Goal: Task Accomplishment & Management: Use online tool/utility

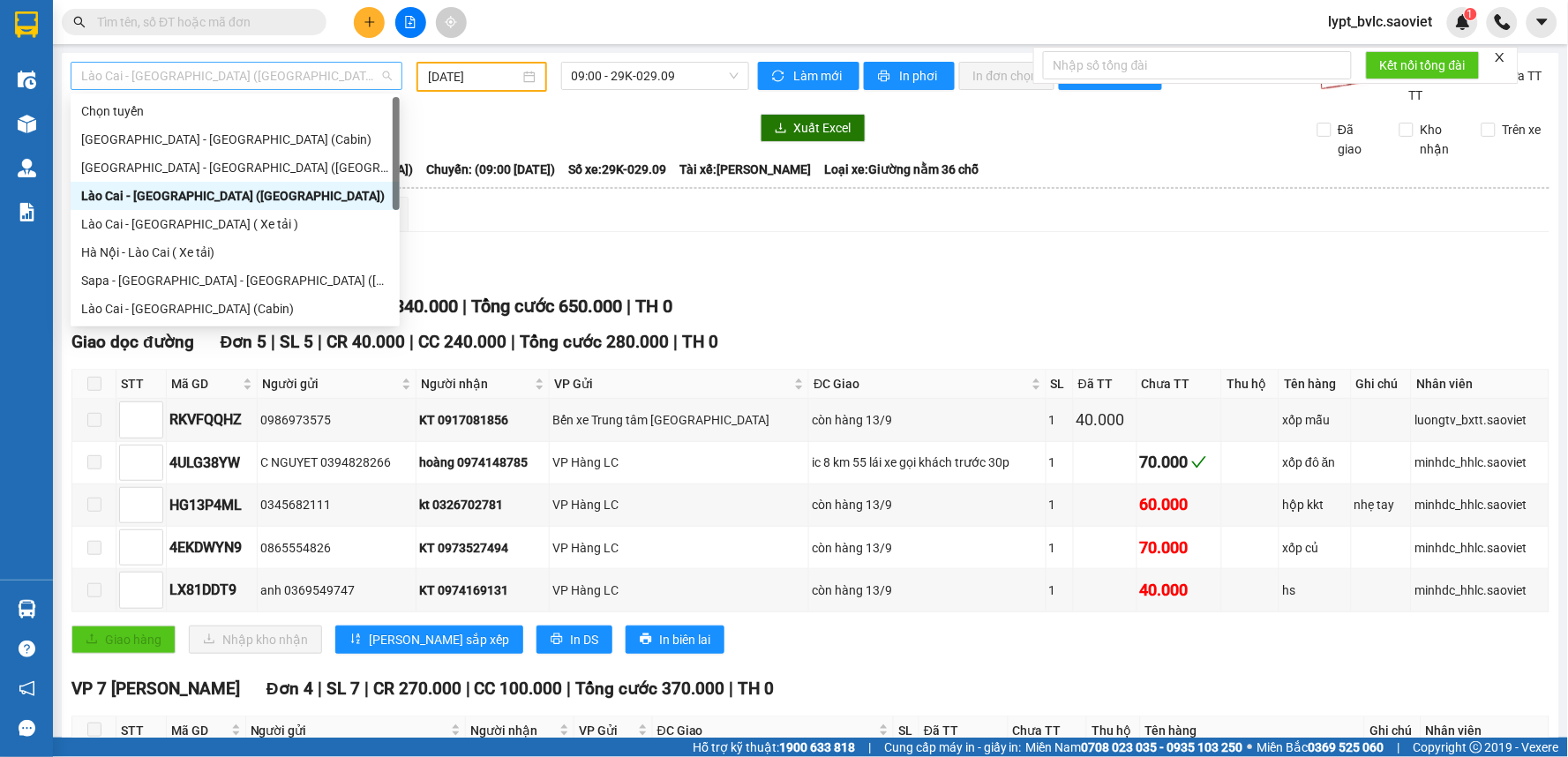
click at [218, 82] on span "Lào Cai - [GEOGRAPHIC_DATA] ([GEOGRAPHIC_DATA])" at bounding box center [237, 75] width 311 height 26
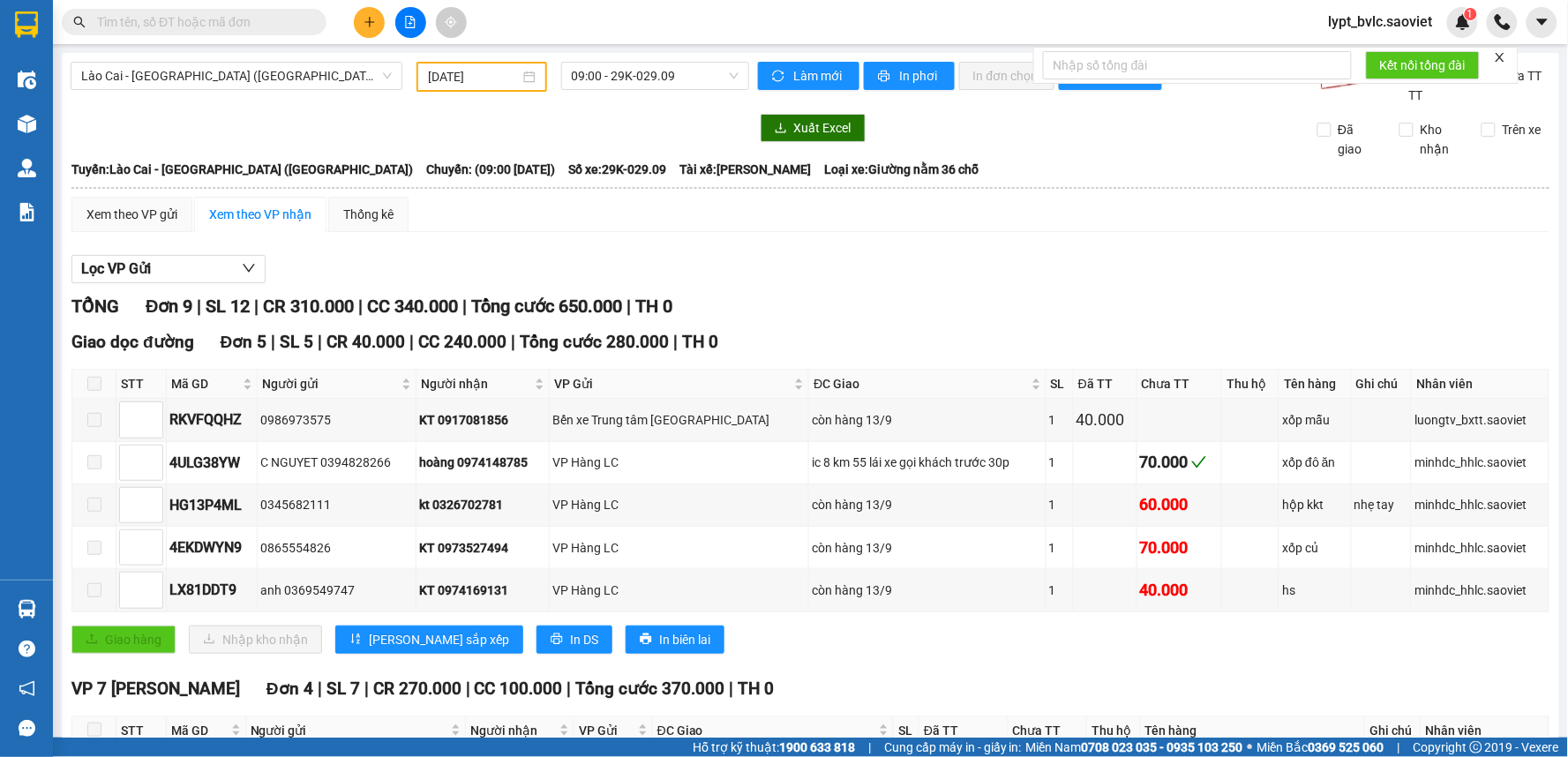
click at [852, 289] on div "Lọc VP Gửi TỔNG Đơn 9 | SL 12 | CR 310.000 | CC 340.000 | Tổng cước 650.000 | …" at bounding box center [810, 613] width 1478 height 734
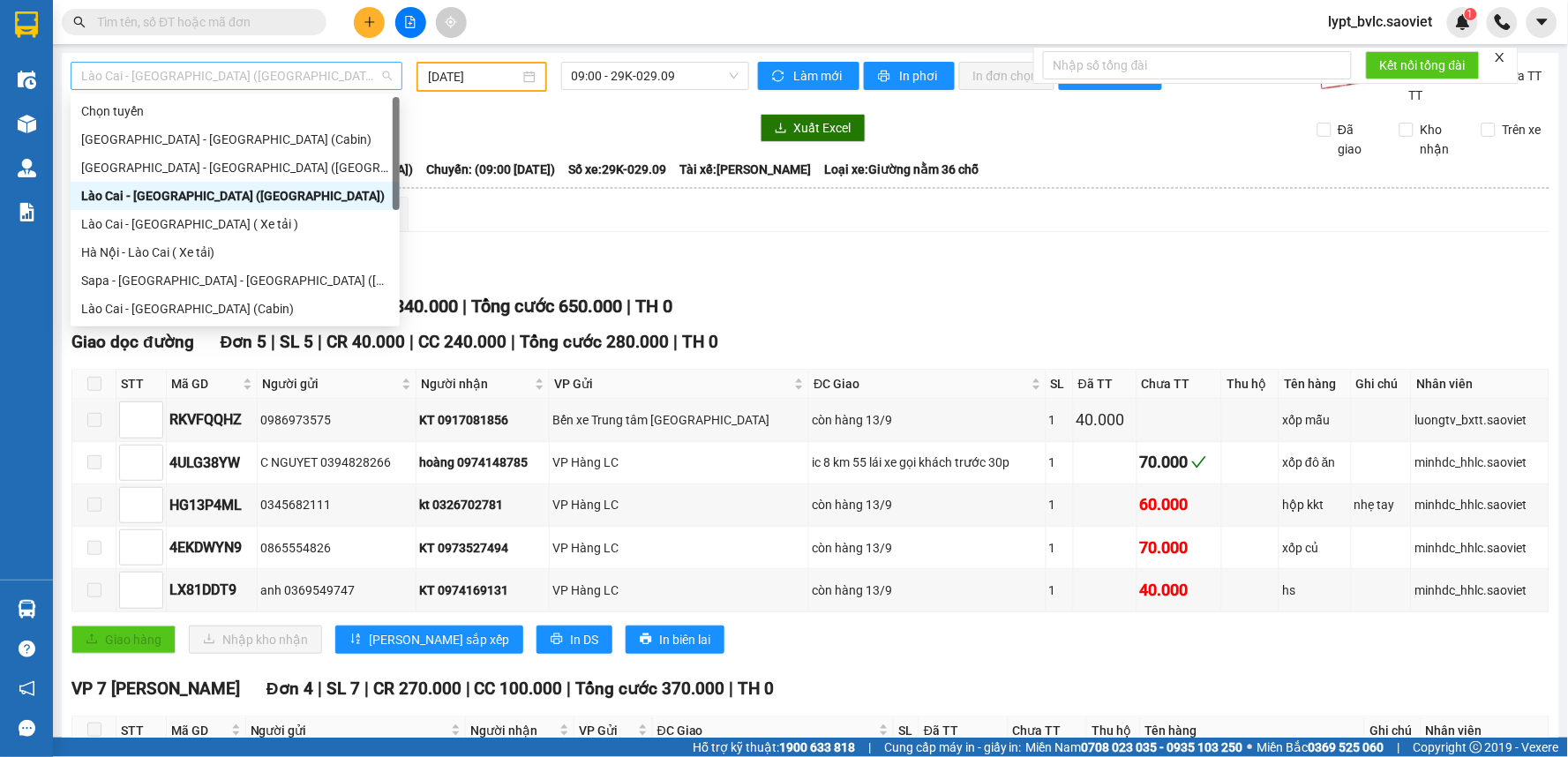
click at [257, 78] on span "Lào Cai - [GEOGRAPHIC_DATA] ([GEOGRAPHIC_DATA])" at bounding box center [237, 75] width 311 height 26
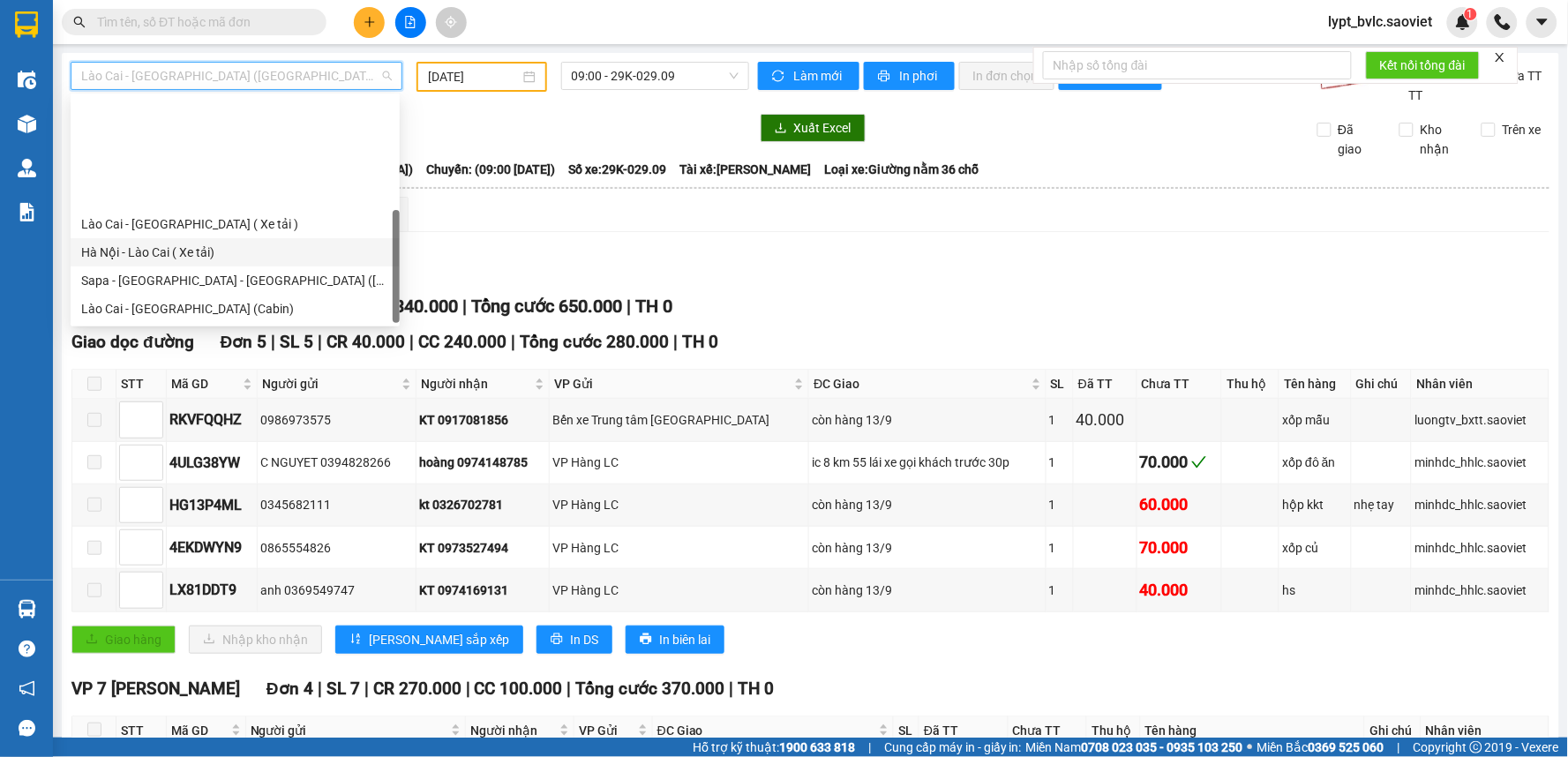
scroll to position [141, 0]
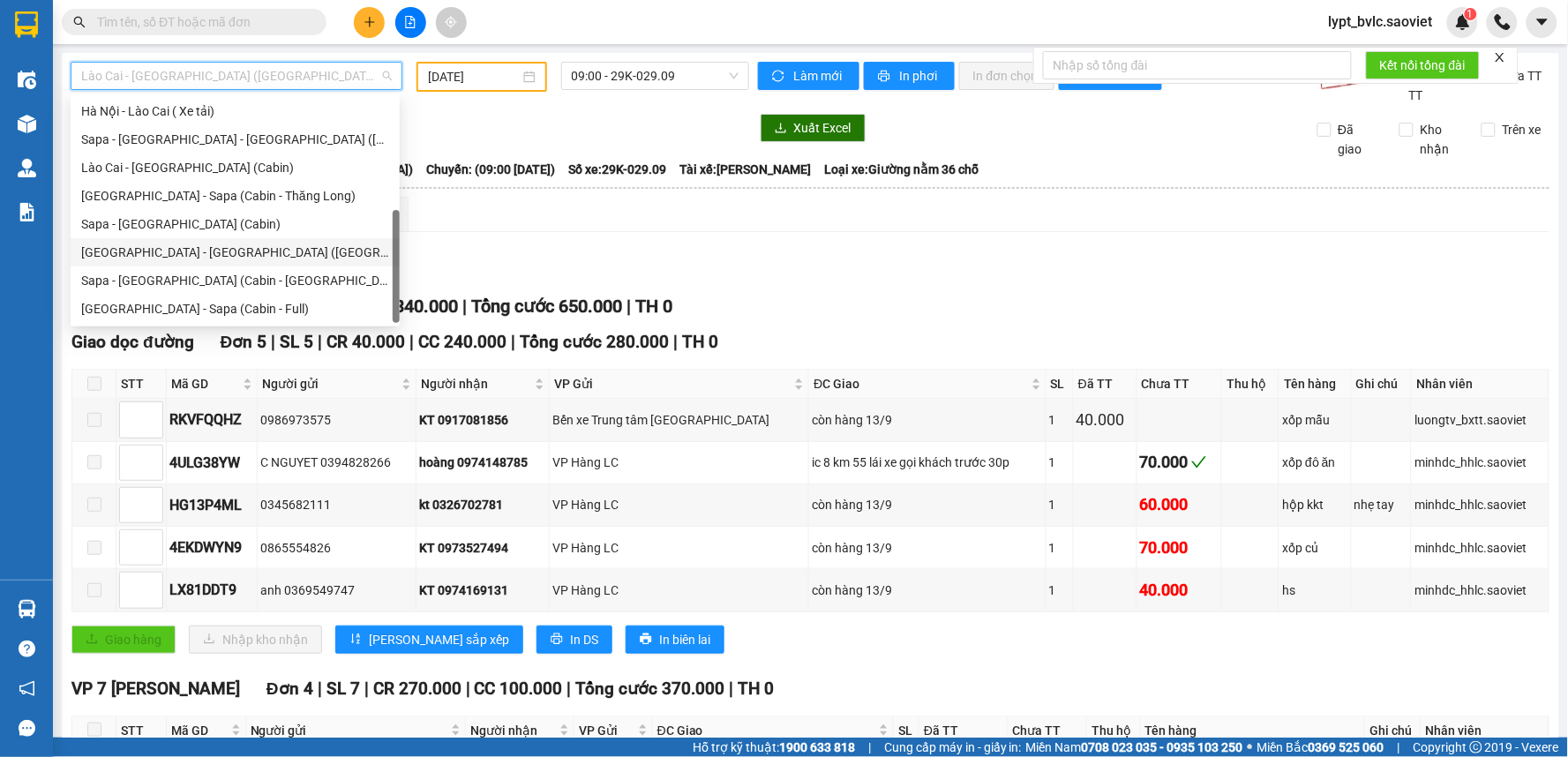
click at [235, 248] on div "[GEOGRAPHIC_DATA] - [GEOGRAPHIC_DATA] ([GEOGRAPHIC_DATA])" at bounding box center [235, 252] width 308 height 19
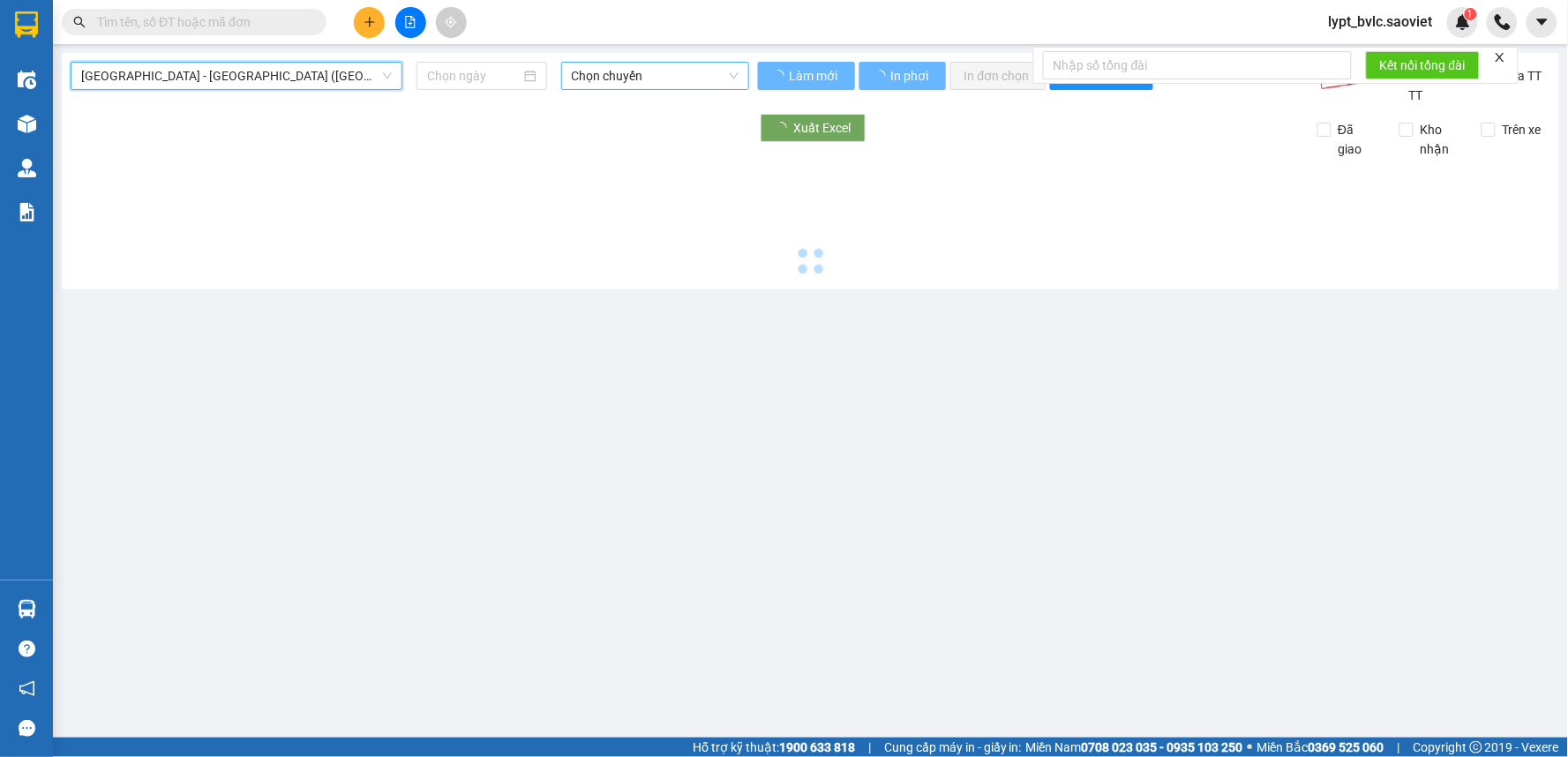
type input "[DATE]"
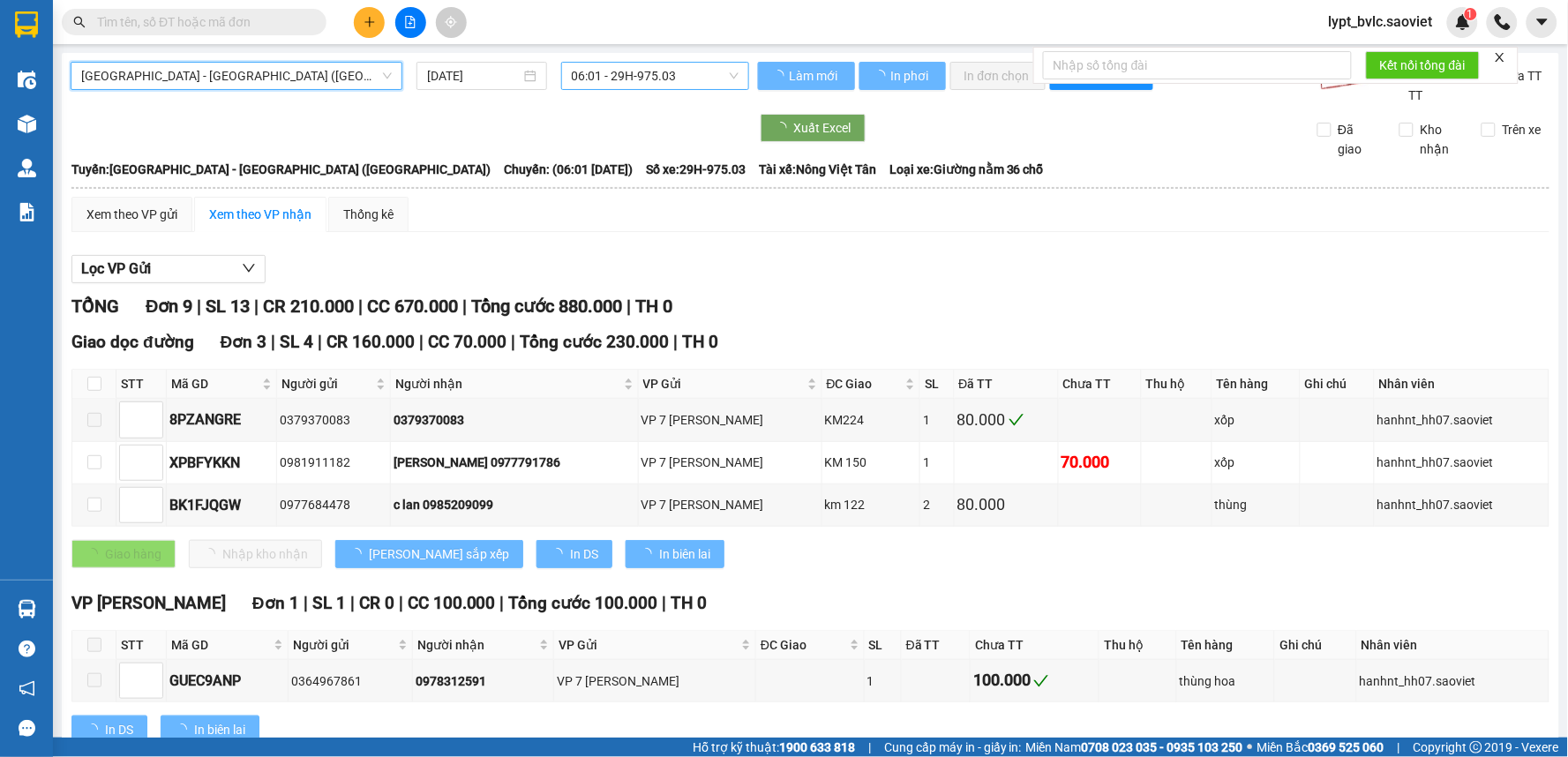
click at [621, 78] on span "06:01 - 29H-975.03" at bounding box center [655, 75] width 167 height 26
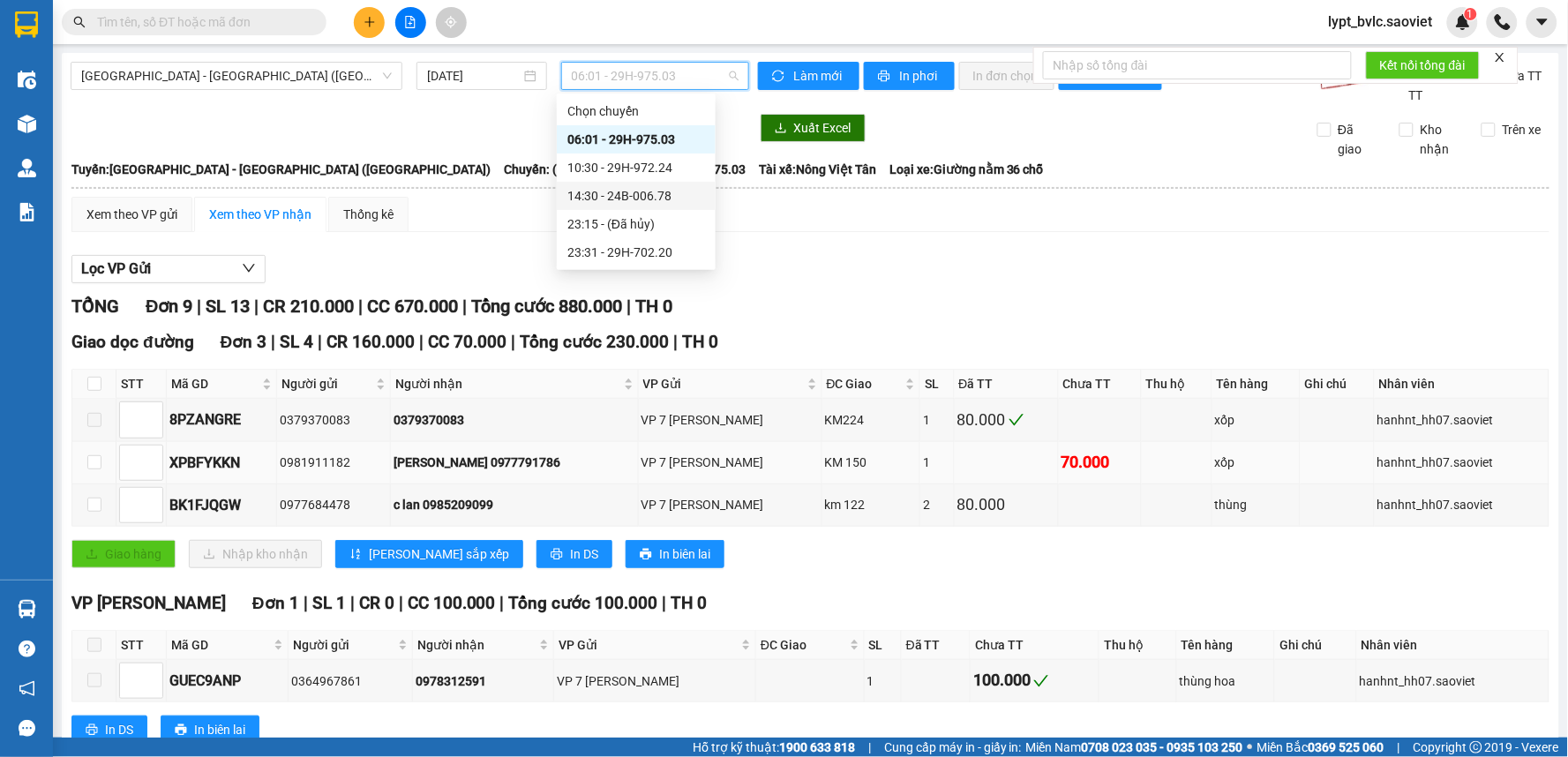
click at [101, 461] on td at bounding box center [94, 463] width 44 height 42
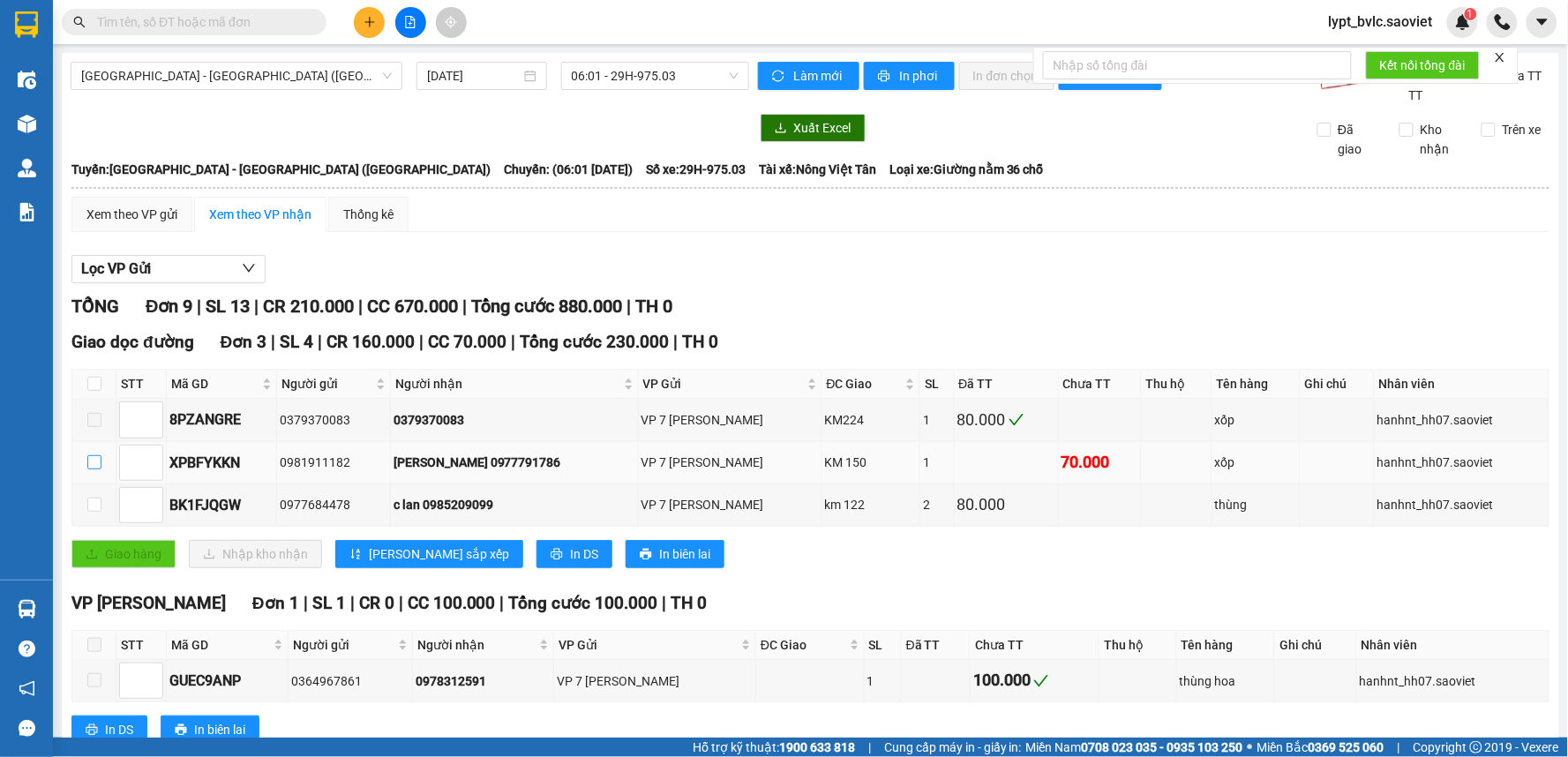
drag, startPoint x: 94, startPoint y: 463, endPoint x: 98, endPoint y: 476, distance: 13.6
click at [93, 463] on input "checkbox" at bounding box center [95, 463] width 14 height 14
checkbox input "true"
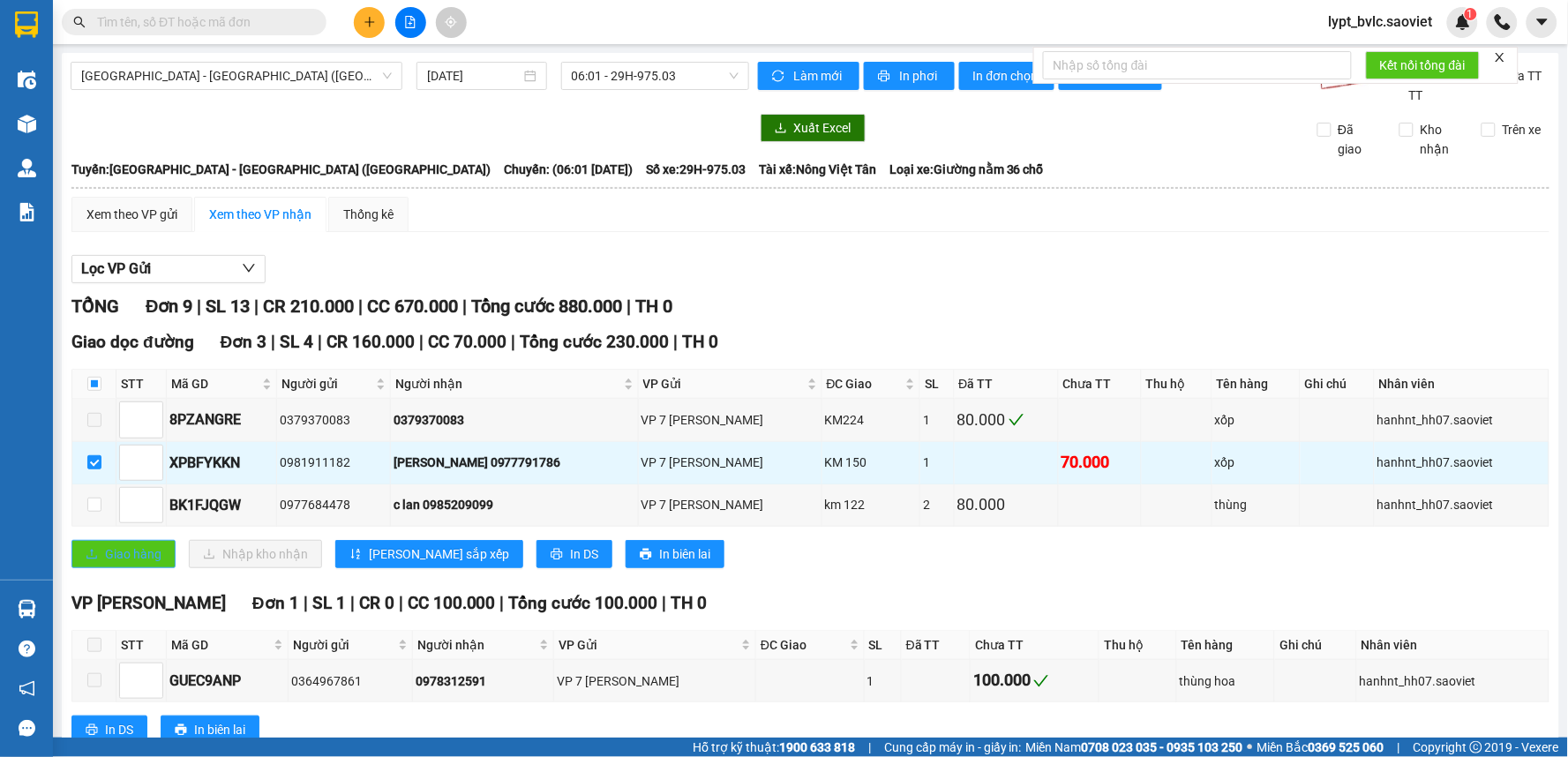
click at [160, 552] on span "Giao hàng" at bounding box center [133, 554] width 57 height 19
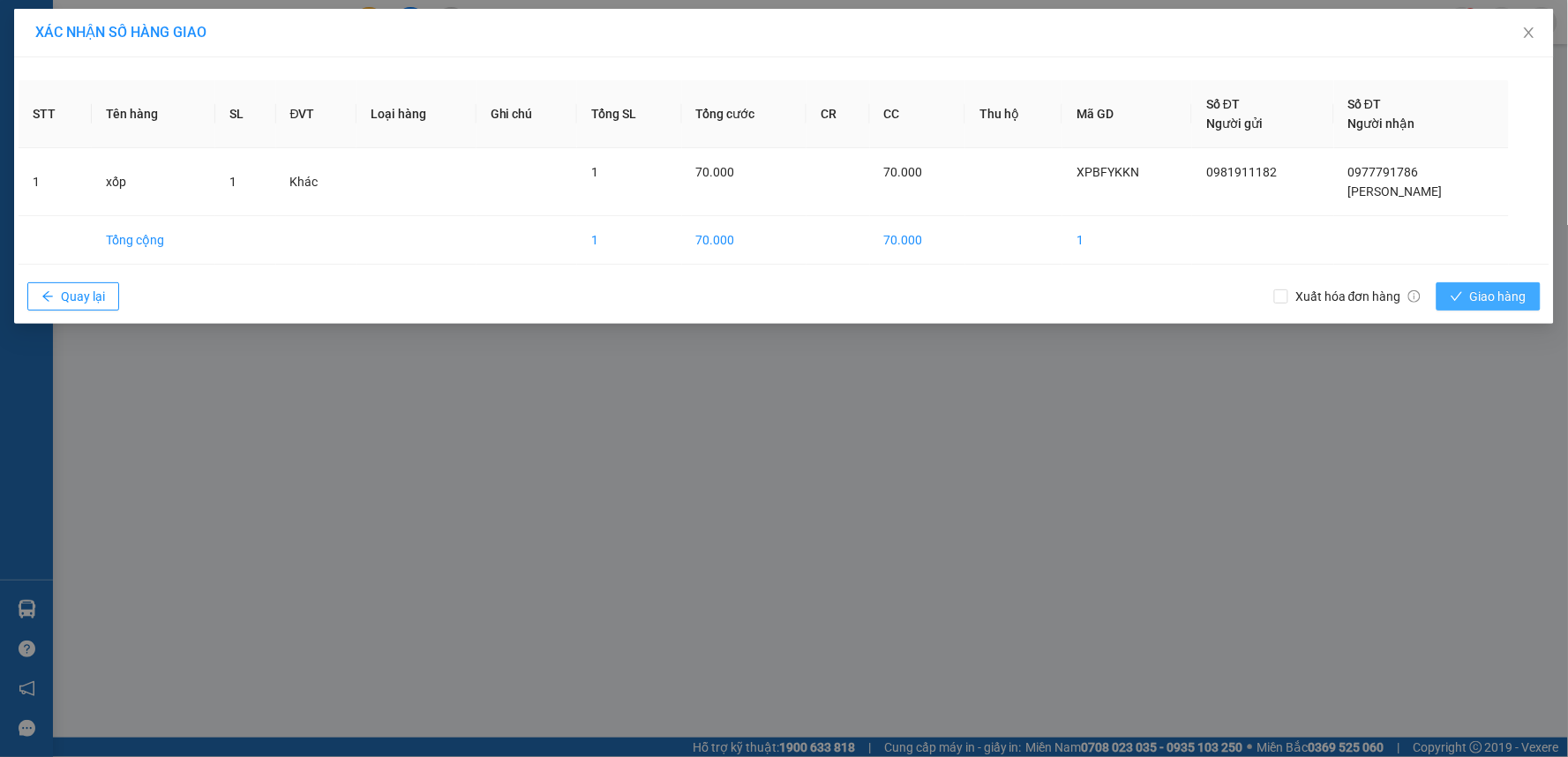
click at [1493, 297] on span "Giao hàng" at bounding box center [1498, 295] width 57 height 19
